Goal: Communication & Community: Answer question/provide support

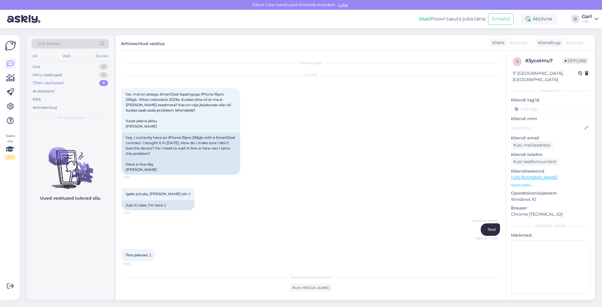
scroll to position [222, 0]
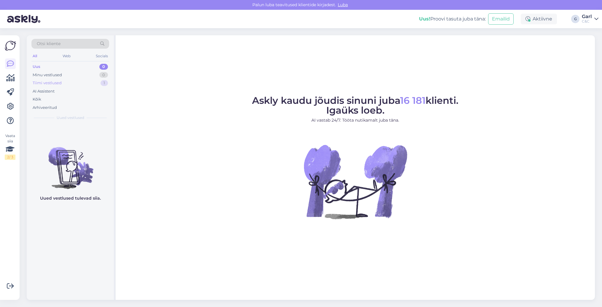
click at [85, 80] on div "Tiimi vestlused 1" at bounding box center [70, 83] width 78 height 8
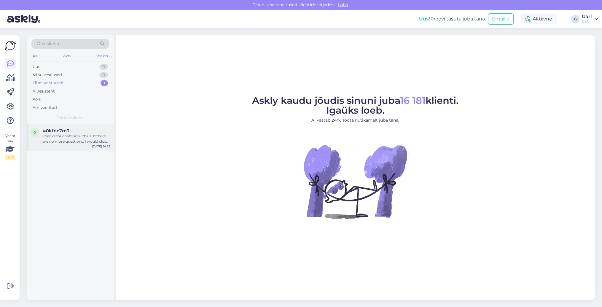
click at [77, 129] on div "#0kfqc7m3" at bounding box center [77, 130] width 68 height 5
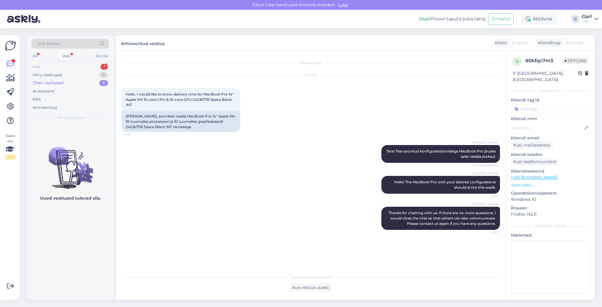
click at [101, 67] on div "1" at bounding box center [104, 67] width 7 height 6
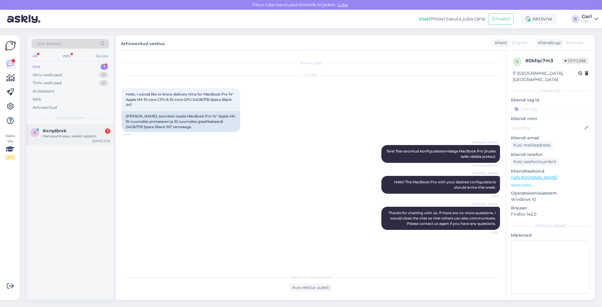
click at [64, 140] on div "x #xrqdbrxk 1 Напишите ваш эмайл адресс. [DATE] 15:32" at bounding box center [70, 134] width 87 height 21
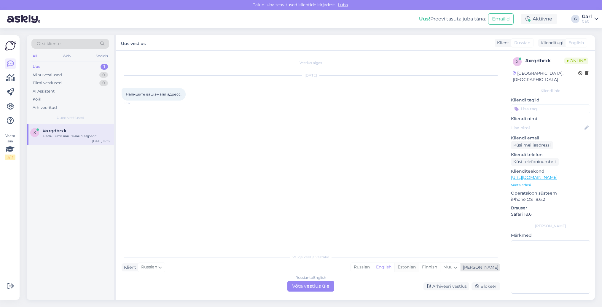
click at [419, 268] on div "Estonian" at bounding box center [406, 267] width 24 height 9
click at [320, 298] on div "Vestlus algas [DATE] Напишите ваш эмайл адресс. 15:32 Valige [PERSON_NAME] vast…" at bounding box center [311, 175] width 390 height 249
click at [316, 291] on div "Russian to Estonian Võta vestlus üle" at bounding box center [310, 286] width 47 height 11
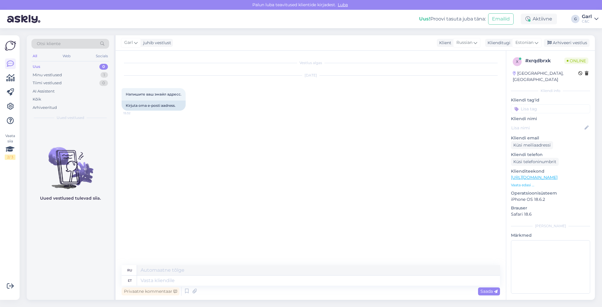
click at [311, 286] on div "Privaatne kommentaar Saada" at bounding box center [311, 291] width 378 height 11
click at [307, 282] on textarea at bounding box center [318, 281] width 363 height 10
type textarea "Tere!"
type textarea "Привет!"
type textarea "Tere! Klienditoe e-"
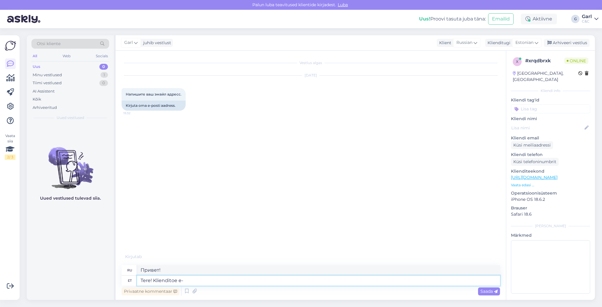
type textarea "Здравствуйте! Служба поддержки клиентов"
type textarea "Tere! Klienditoe e-mail aa"
type textarea "Здравствуйте! Электронная почта службы поддержки клиентов"
type textarea "Tere! Klienditoe e-mail aadress on"
type textarea "Здравствуйте! Адрес электронной почты службы поддержки клиентов"
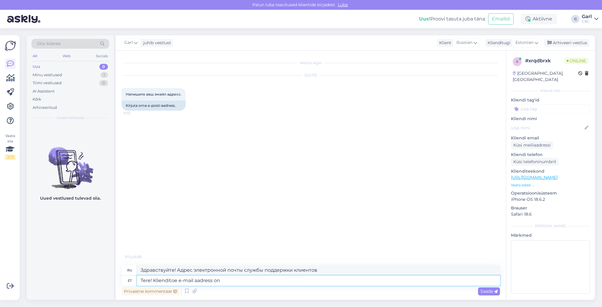
type textarea "Tere! Klienditoe e-mail aadress on k"
type textarea "Здравствуйте! Адрес электронной почты службы поддержки клиентов:"
type textarea "Tere! Klienditoe e-mail aadress on [EMAIL_ADDRESS][DOMAIN_NAME]"
type textarea "Здравствуйте! Адрес электронной почты службы поддержки: [EMAIL_ADDRESS][DOMAIN_…"
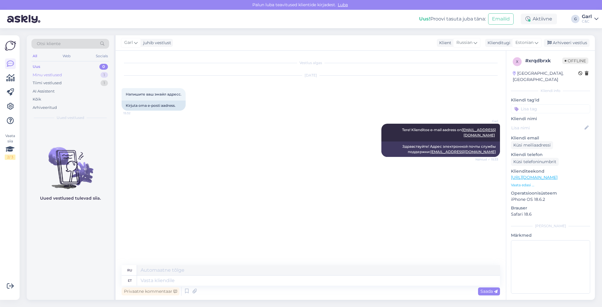
click at [86, 74] on div "Minu vestlused 1" at bounding box center [70, 75] width 78 height 8
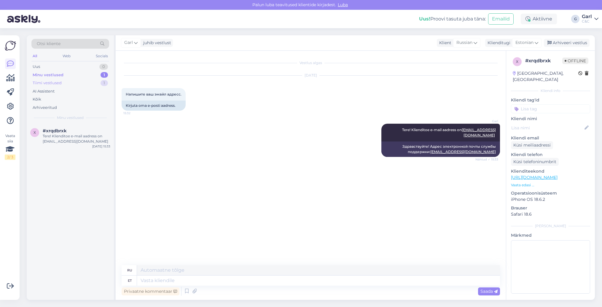
click at [83, 85] on div "Tiimi vestlused 1" at bounding box center [70, 83] width 78 height 8
click at [77, 136] on div "Tere! IPhone 13 pro diagnostika maksab 19€." at bounding box center [77, 138] width 68 height 11
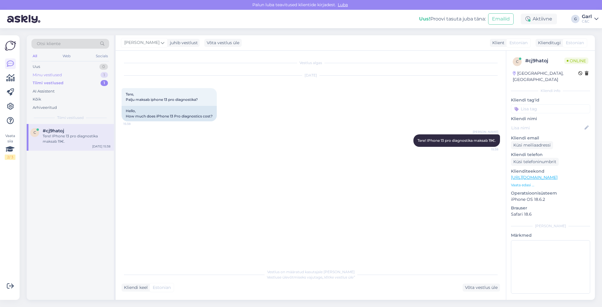
click at [88, 75] on div "Minu vestlused 1" at bounding box center [70, 75] width 78 height 8
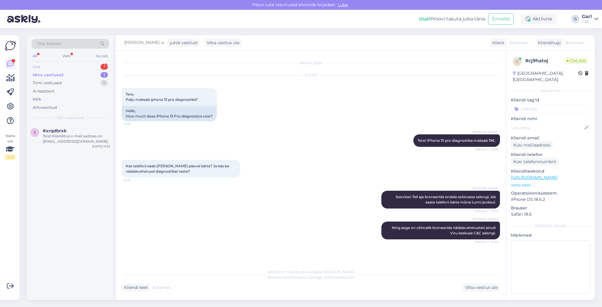
click at [98, 66] on div "Uus 1" at bounding box center [70, 67] width 78 height 8
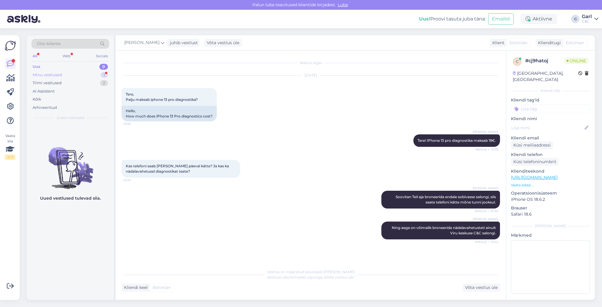
click at [72, 77] on div "Minu vestlused 1" at bounding box center [70, 75] width 78 height 8
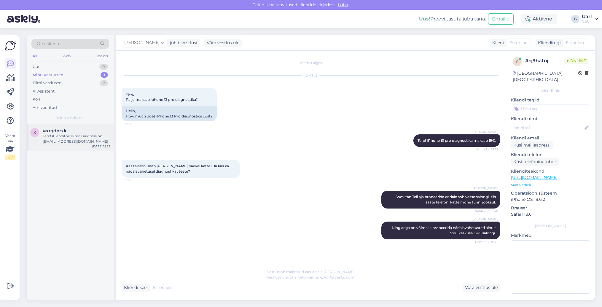
click at [74, 143] on div "Tere! Klienditoe e-mail aadress on [EMAIL_ADDRESS][DOMAIN_NAME]" at bounding box center [77, 138] width 68 height 11
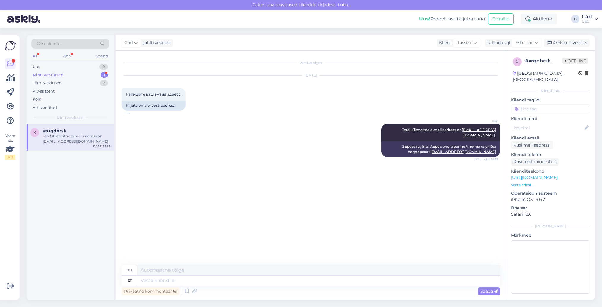
click at [79, 75] on div "Minu vestlused 1" at bounding box center [70, 75] width 78 height 8
click at [77, 87] on div "AI Assistent" at bounding box center [70, 91] width 78 height 8
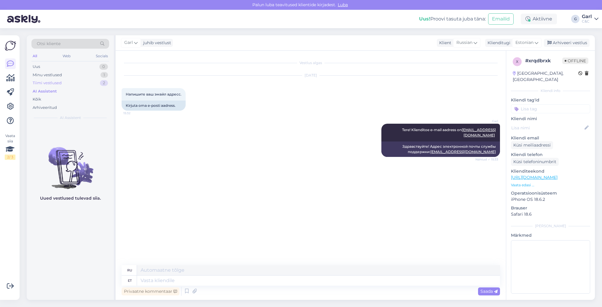
click at [77, 84] on div "Tiimi vestlused 2" at bounding box center [70, 83] width 78 height 8
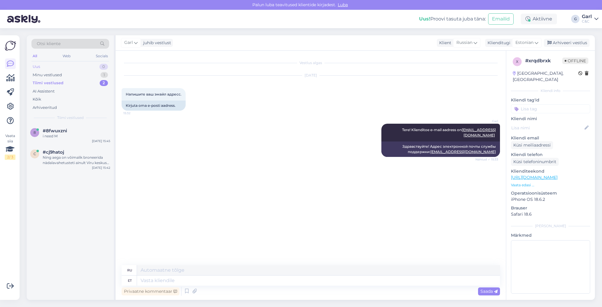
click at [79, 70] on div "Uus 0" at bounding box center [70, 67] width 78 height 8
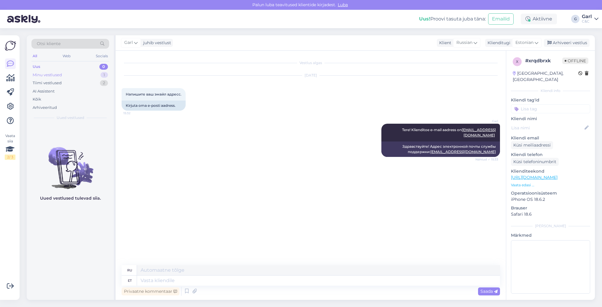
click at [77, 78] on div "Minu vestlused 1" at bounding box center [70, 75] width 78 height 8
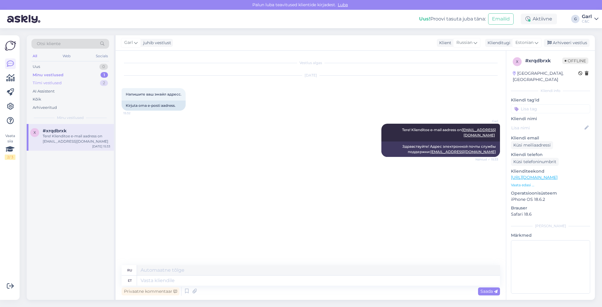
click at [77, 80] on div "Tiimi vestlused 2" at bounding box center [70, 83] width 78 height 8
click at [76, 137] on div "Andke mulle moment, ma vaatan kus salongides on M suuruses ear tipsid olemas." at bounding box center [77, 138] width 68 height 11
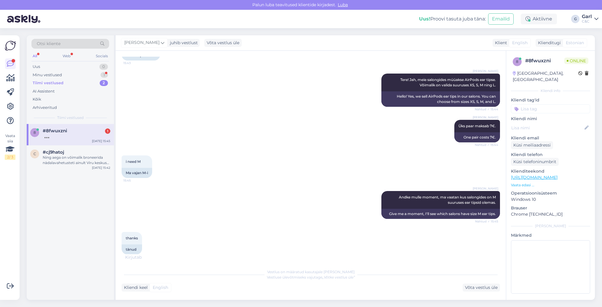
scroll to position [140, 0]
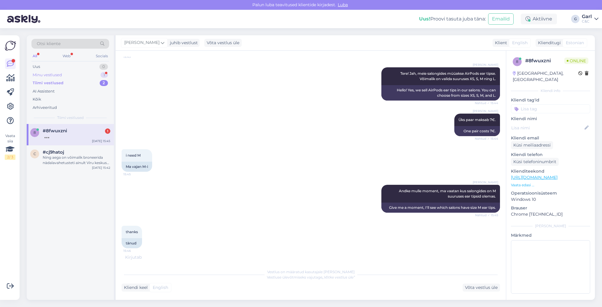
click at [99, 75] on div "Minu vestlused 1" at bounding box center [70, 75] width 78 height 8
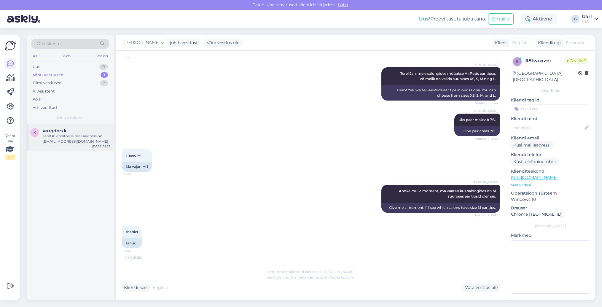
click at [80, 135] on div "Tere! Klienditoe e-mail aadress on [EMAIL_ADDRESS][DOMAIN_NAME]" at bounding box center [77, 138] width 68 height 11
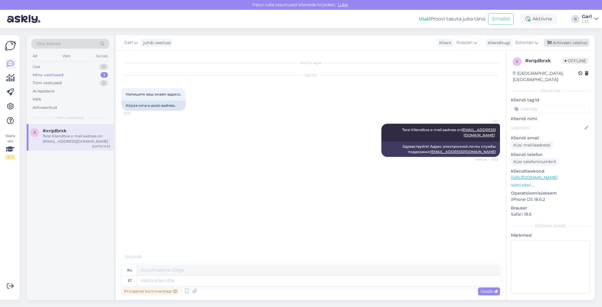
click at [569, 41] on div "Arhiveeri vestlus" at bounding box center [567, 43] width 46 height 8
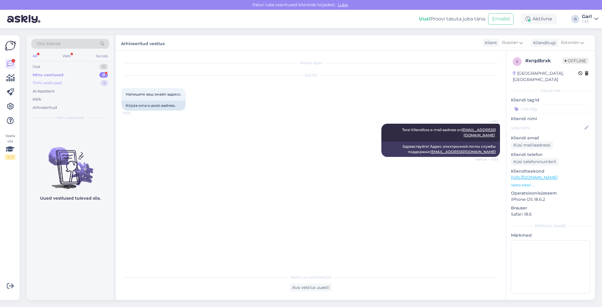
click at [83, 81] on div "Tiimi vestlused 1" at bounding box center [70, 83] width 78 height 8
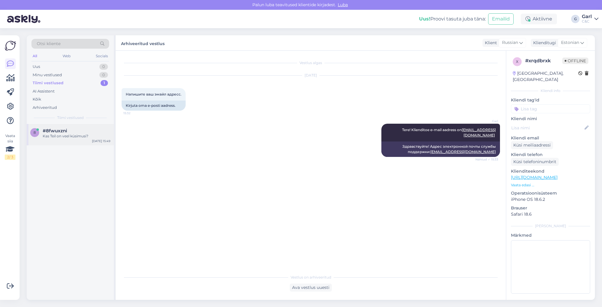
click at [74, 128] on div "#8fwuxzni" at bounding box center [77, 130] width 68 height 5
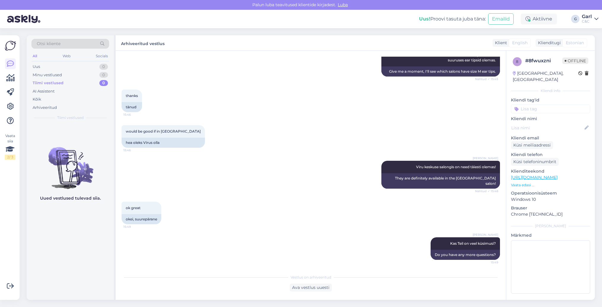
scroll to position [317, 0]
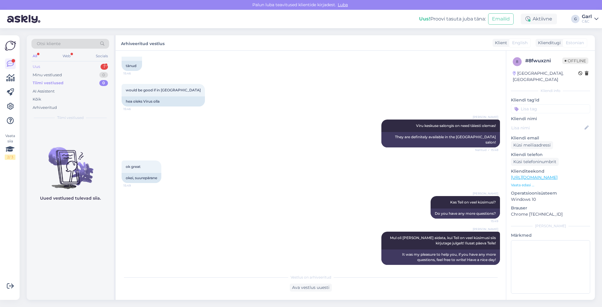
click at [73, 68] on div "Uus 1" at bounding box center [70, 67] width 78 height 8
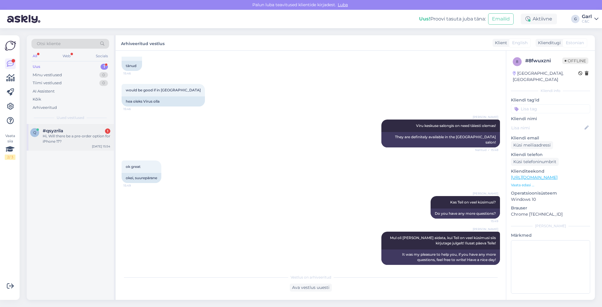
click at [70, 133] on div "Hi, Will there be a pre-order option for iPhone 17?" at bounding box center [77, 138] width 68 height 11
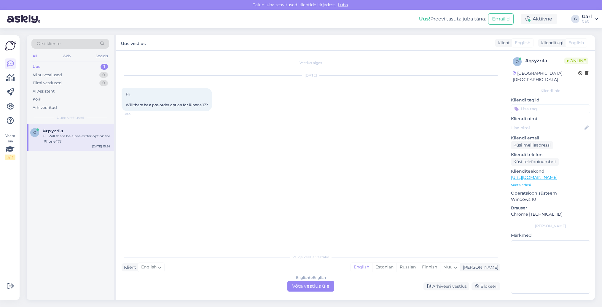
scroll to position [0, 0]
click at [325, 285] on div "English to English Võta vestlus üle" at bounding box center [310, 286] width 47 height 11
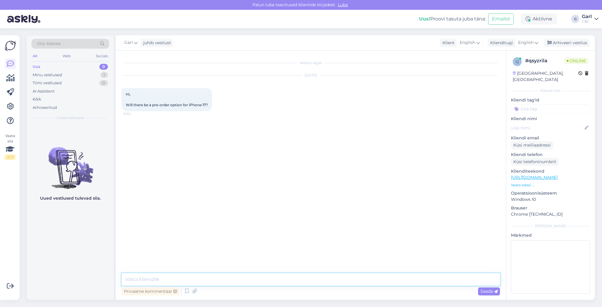
click at [322, 280] on textarea at bounding box center [311, 279] width 378 height 12
type textarea "Hello! Yes, there will be a pre-order option for iPhone 17, but not before [DAT…"
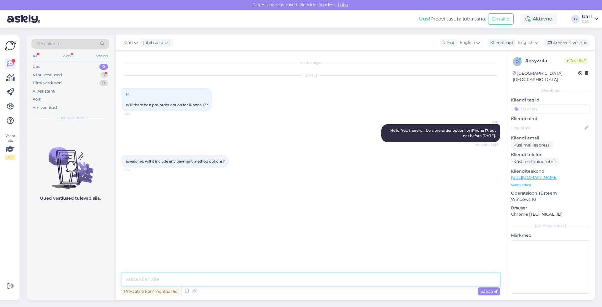
click at [208, 284] on textarea at bounding box center [311, 279] width 378 height 12
click at [209, 284] on textarea at bounding box center [311, 279] width 378 height 12
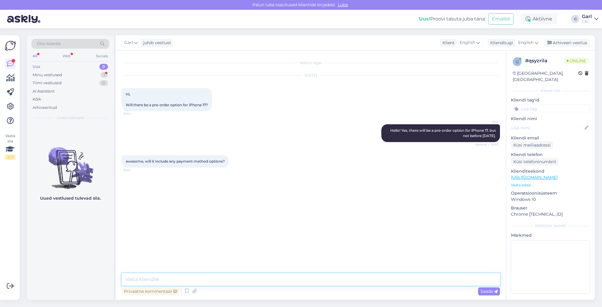
click at [209, 284] on textarea at bounding box center [311, 279] width 378 height 12
type textarea "Sure."
click at [192, 280] on textarea at bounding box center [311, 279] width 378 height 12
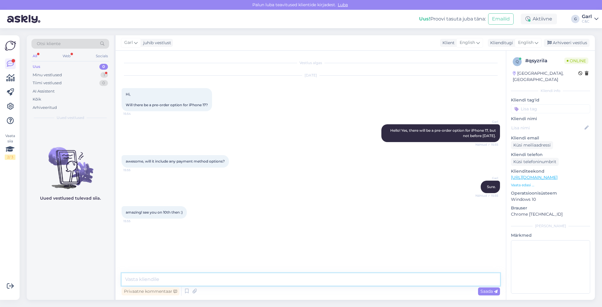
click at [192, 280] on textarea at bounding box center [311, 279] width 378 height 12
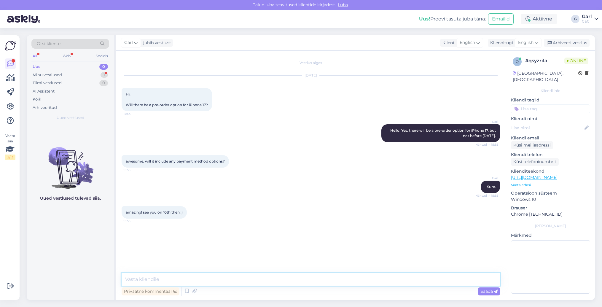
click at [192, 280] on textarea at bounding box center [311, 279] width 378 height 12
type textarea "See you! :)"
click at [262, 273] on textarea at bounding box center [311, 279] width 378 height 12
click at [250, 281] on textarea at bounding box center [311, 279] width 378 height 12
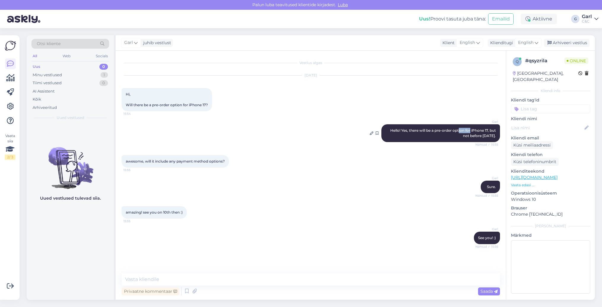
drag, startPoint x: 458, startPoint y: 130, endPoint x: 470, endPoint y: 131, distance: 11.9
click at [470, 131] on span "Hello! Yes, there will be a pre-order option for iPhone 17, but not before [DAT…" at bounding box center [443, 133] width 106 height 10
click at [473, 135] on span "Hello! Yes, there will be a pre-order option for iPhone 17, but not before [DAT…" at bounding box center [443, 133] width 106 height 10
click at [477, 137] on span "Hello! Yes, there will be a pre-order option for iPhone 17, but not before [DAT…" at bounding box center [443, 133] width 106 height 10
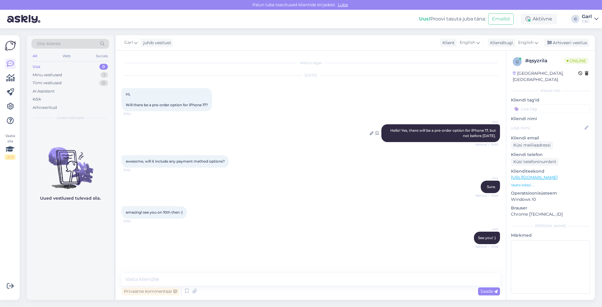
drag, startPoint x: 454, startPoint y: 129, endPoint x: 477, endPoint y: 136, distance: 23.8
click at [477, 136] on span "Hello! Yes, there will be a pre-order option for iPhone 17, but not before [DAT…" at bounding box center [443, 133] width 106 height 10
drag, startPoint x: 444, startPoint y: 131, endPoint x: 466, endPoint y: 132, distance: 21.7
click at [450, 131] on span "Hello! Yes, there will be a pre-order option for iPhone 17, but not before [DAT…" at bounding box center [443, 133] width 106 height 10
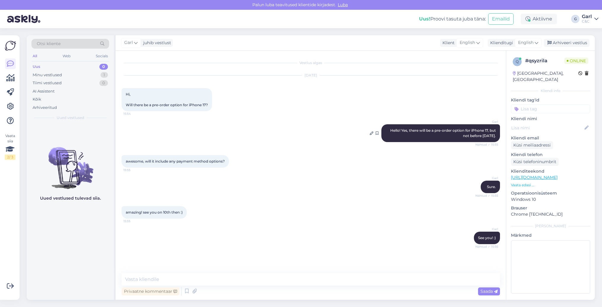
click at [466, 132] on span "Hello! Yes, there will be a pre-order option for iPhone 17, but not before [DAT…" at bounding box center [443, 133] width 106 height 10
click at [572, 42] on div "Arhiveeri vestlus" at bounding box center [567, 43] width 46 height 8
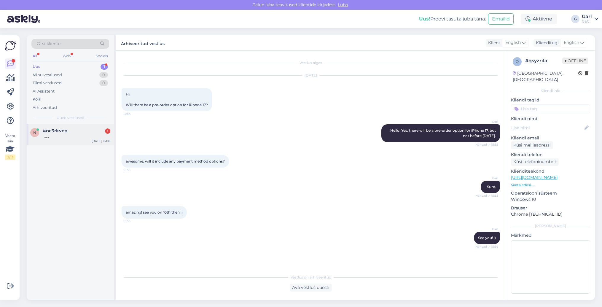
click at [77, 133] on div "#nc3rkvcp 1" at bounding box center [77, 130] width 68 height 5
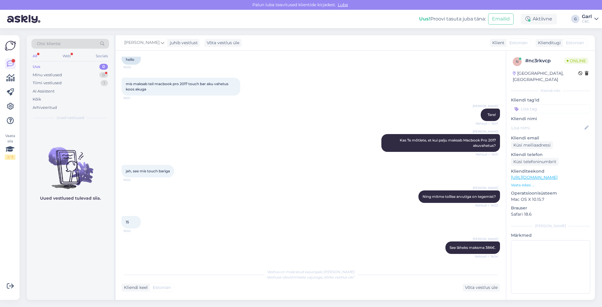
scroll to position [71, 0]
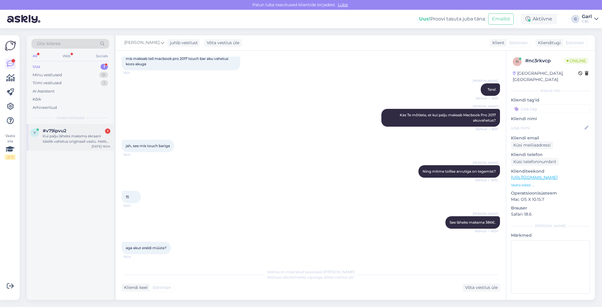
click at [80, 131] on div "#v79ipvu2 1" at bounding box center [77, 130] width 68 height 5
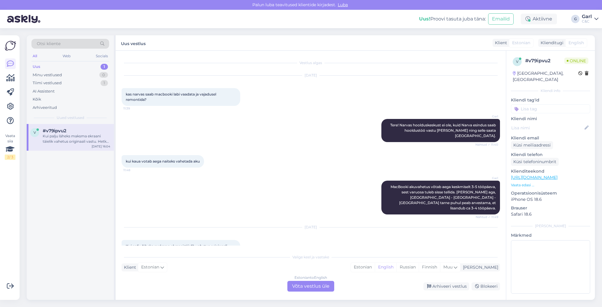
scroll to position [13, 0]
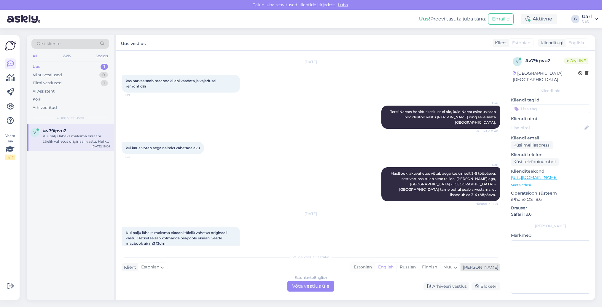
click at [375, 268] on div "Estonian" at bounding box center [363, 267] width 24 height 9
click at [304, 286] on div "Estonian to Estonian Võta vestlus üle" at bounding box center [310, 286] width 47 height 11
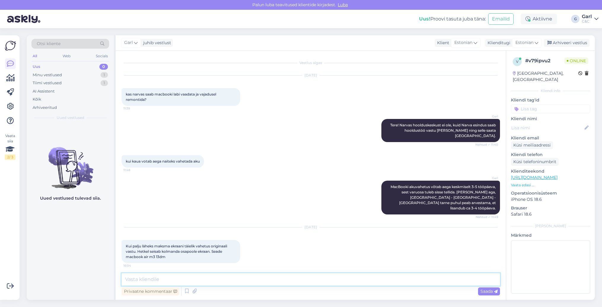
click at [288, 282] on textarea at bounding box center [311, 279] width 378 height 12
type textarea "Tere! 615€ + 79€ töötasu."
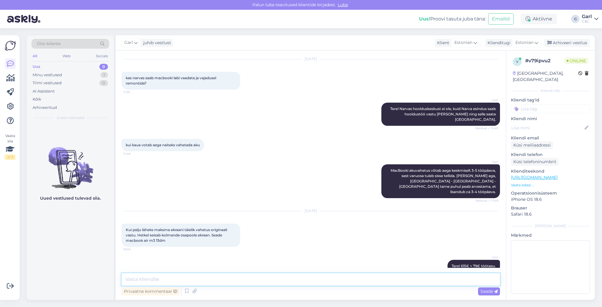
click at [189, 281] on textarea at bounding box center [311, 279] width 378 height 12
click at [95, 74] on div "Minu vestlused 1" at bounding box center [70, 75] width 78 height 8
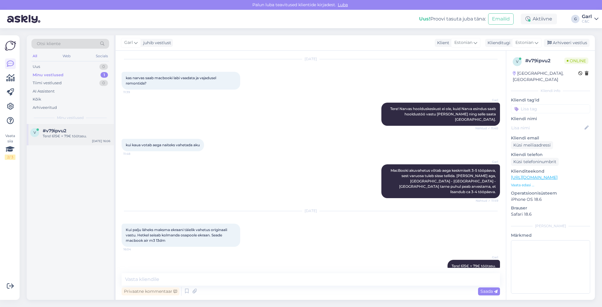
click at [81, 132] on div "#v79ipvu2" at bounding box center [77, 130] width 68 height 5
click at [89, 83] on div "Tiimi vestlused 0" at bounding box center [70, 83] width 78 height 8
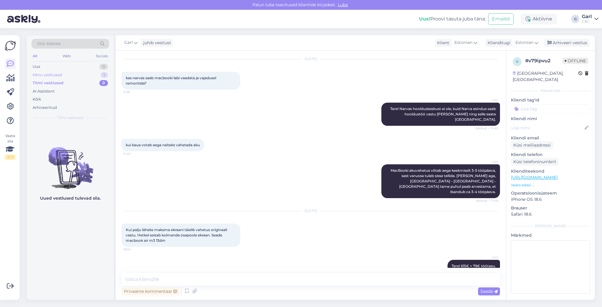
click at [95, 71] on div "Minu vestlused 1" at bounding box center [70, 75] width 78 height 8
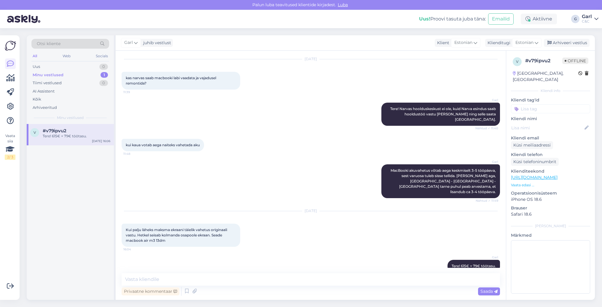
click at [101, 166] on div "v #v79ipvu2 Tere! 615€ + 79€ töötasu. [DATE] 16:06" at bounding box center [70, 212] width 87 height 176
click at [96, 74] on div "Minu vestlused 1" at bounding box center [70, 75] width 78 height 8
click at [97, 80] on div "Tiimi vestlused 0" at bounding box center [70, 83] width 78 height 8
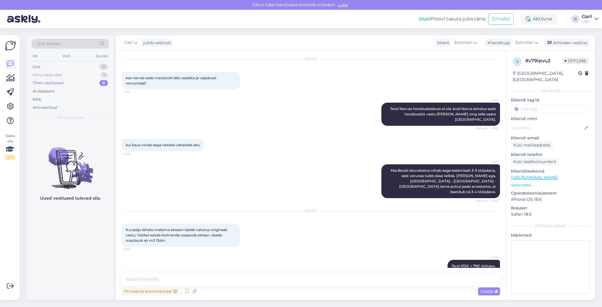
click at [97, 74] on div "Minu vestlused 1" at bounding box center [70, 75] width 78 height 8
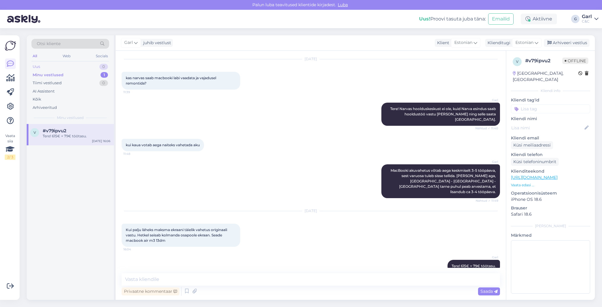
click at [95, 68] on div "Uus 0" at bounding box center [70, 67] width 78 height 8
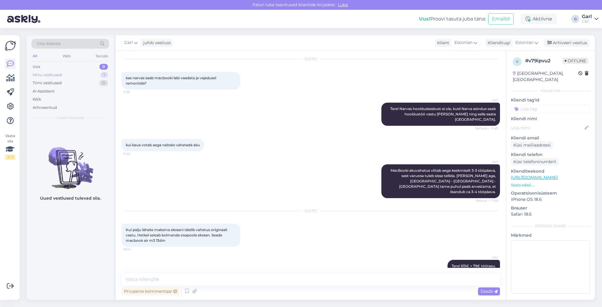
click at [96, 73] on div "Minu vestlused 1" at bounding box center [70, 75] width 78 height 8
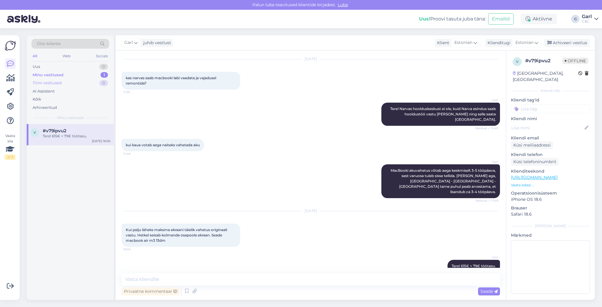
click at [81, 85] on div "Tiimi vestlused 0" at bounding box center [70, 83] width 78 height 8
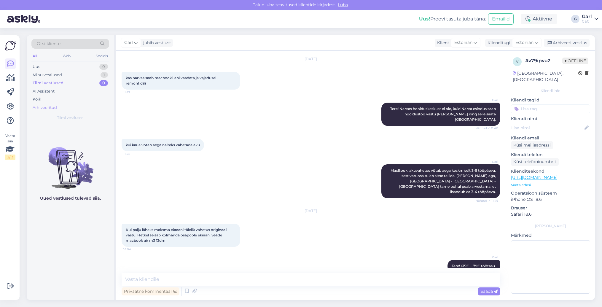
click at [75, 104] on div "Arhiveeritud" at bounding box center [70, 108] width 78 height 8
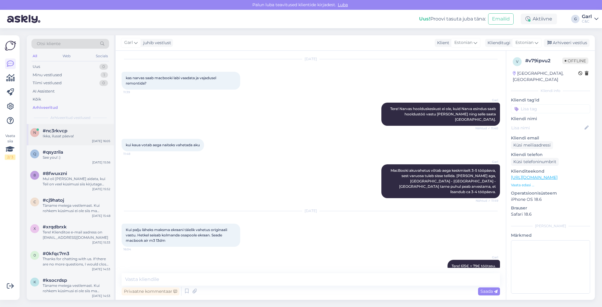
click at [73, 141] on div "n #nc3rkvcp Ikka, ilusat päeva! [DATE] 16:05" at bounding box center [70, 134] width 87 height 21
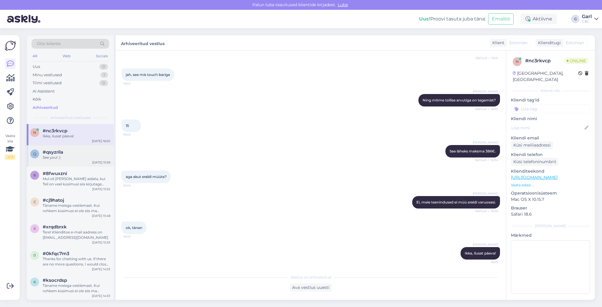
click at [84, 162] on div "q #qsyzrila See you! :) [DATE] 15:56" at bounding box center [70, 155] width 87 height 21
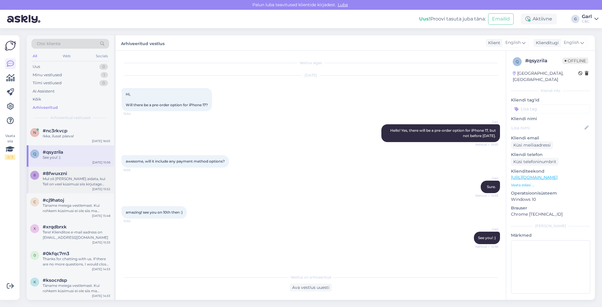
click at [87, 175] on div "#8fwuxzni" at bounding box center [77, 173] width 68 height 5
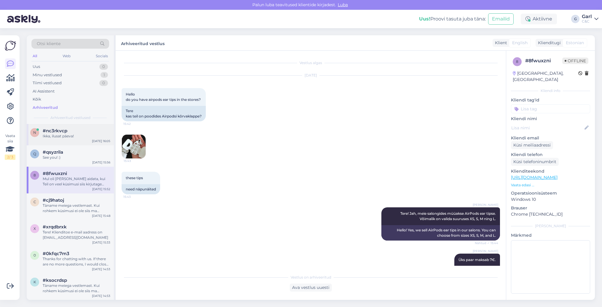
scroll to position [317, 0]
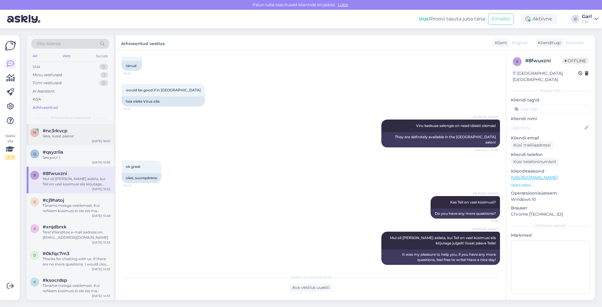
click at [81, 132] on div "#nc3rkvcp" at bounding box center [77, 130] width 68 height 5
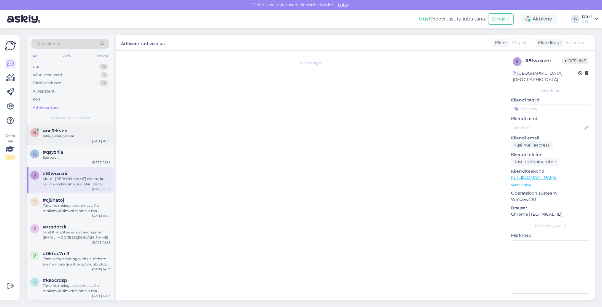
scroll to position [142, 0]
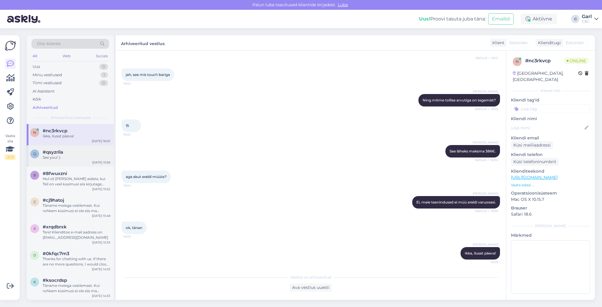
click at [79, 154] on div "#qsyzrila" at bounding box center [77, 151] width 68 height 5
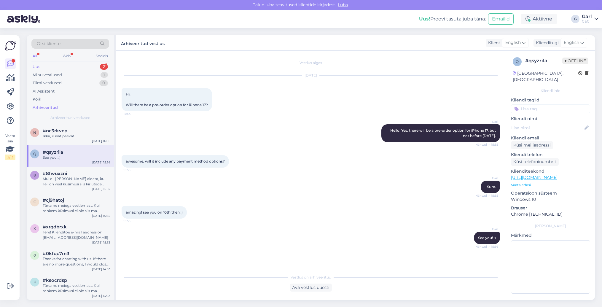
click at [100, 67] on div "2" at bounding box center [104, 67] width 8 height 6
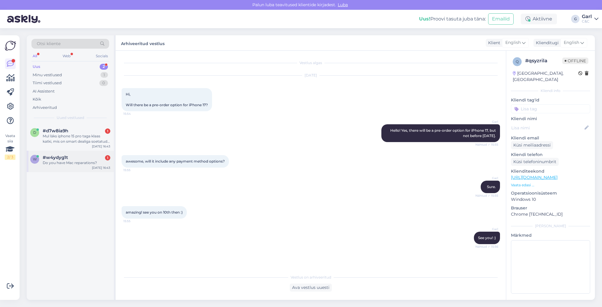
click at [87, 166] on div "w #w4ydyg1t 1 Do you have Mac reparations? [DATE] 16:43" at bounding box center [70, 161] width 87 height 21
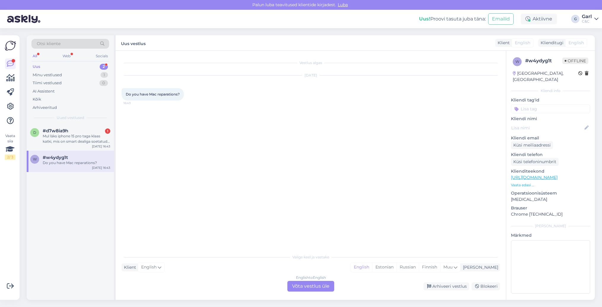
click at [329, 282] on div "English to English Võta vestlus üle" at bounding box center [310, 286] width 47 height 11
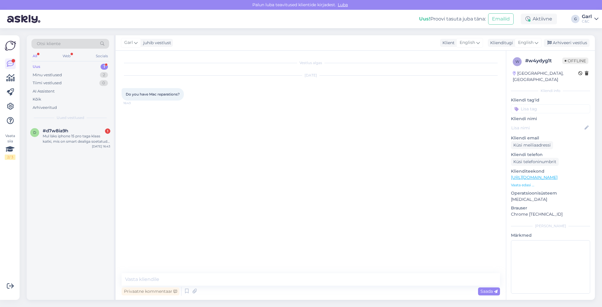
click at [182, 292] on div "Privaatne kommentaar Saada" at bounding box center [311, 291] width 378 height 11
click at [187, 292] on icon at bounding box center [186, 291] width 7 height 9
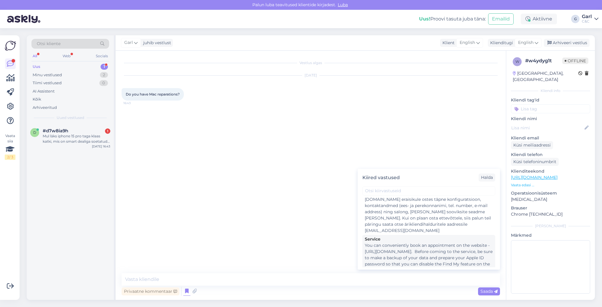
scroll to position [847, 0]
click at [433, 253] on div "You can conveniently book an appointment on the website - [URL][DOMAIN_NAME]. B…" at bounding box center [429, 265] width 128 height 44
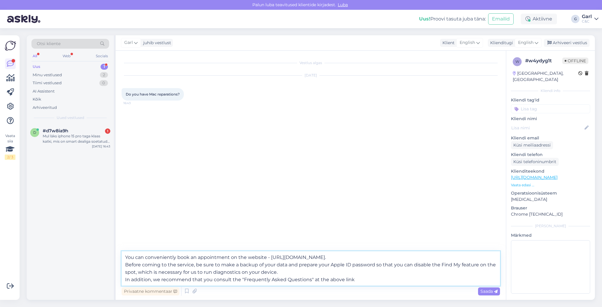
drag, startPoint x: 126, startPoint y: 257, endPoint x: 158, endPoint y: 257, distance: 32.6
click at [126, 257] on textarea "You can conveniently book an appointment on the website - [URL][DOMAIN_NAME]. B…" at bounding box center [311, 268] width 378 height 34
type textarea "Hello! You can conveniently book an appointment on the website - [URL][DOMAIN_N…"
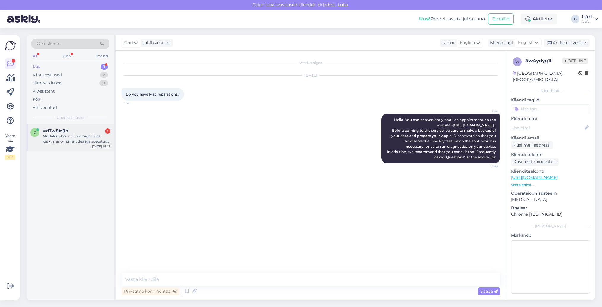
click at [98, 137] on div "Mul läks iphone 15 pro taga klaas katki, mis on smart dealiga soetatud. Kas kin…" at bounding box center [77, 138] width 68 height 11
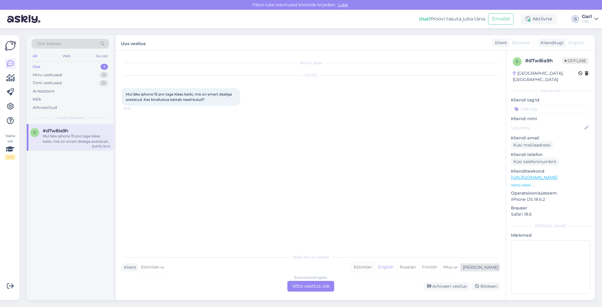
click at [375, 268] on div "Estonian" at bounding box center [363, 267] width 24 height 9
click at [296, 284] on div "Estonian to Estonian Võta vestlus üle" at bounding box center [310, 286] width 47 height 11
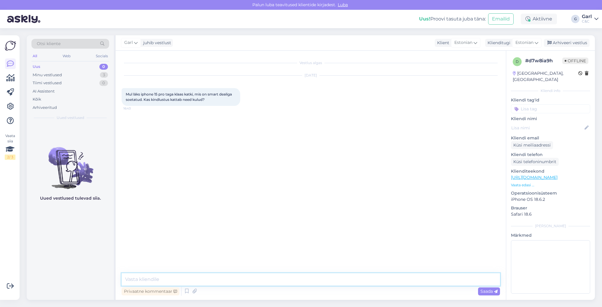
click at [297, 278] on textarea at bounding box center [311, 279] width 378 height 12
paste textarea "[URL][DOMAIN_NAME]"
type textarea "Tere! Smart Deal kindlustuse infolehega saate tutvuda siin: [URL][DOMAIN_NAME]"
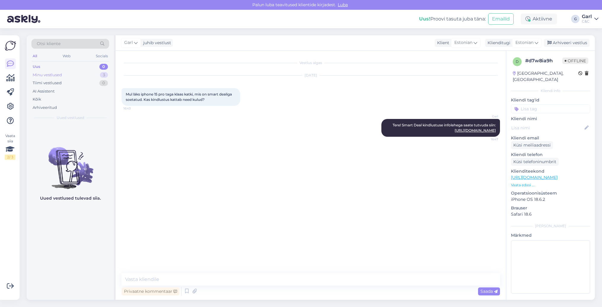
click at [81, 74] on div "Minu vestlused 3" at bounding box center [70, 75] width 78 height 8
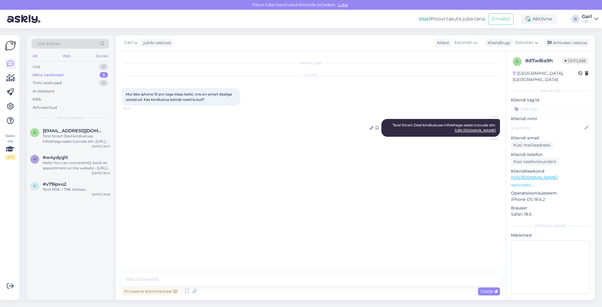
click at [458, 130] on link "[URL][DOMAIN_NAME]" at bounding box center [475, 130] width 41 height 4
click at [91, 166] on div "Hello! You can conveniently book an appointment on the website - [URL][DOMAIN_N…" at bounding box center [77, 165] width 68 height 11
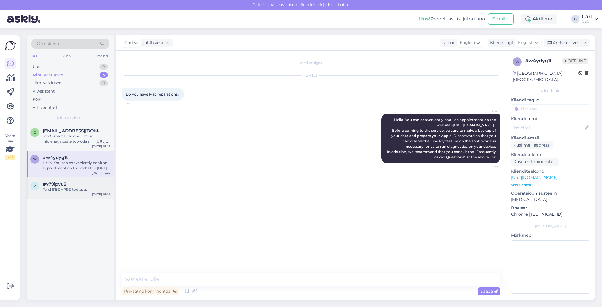
click at [83, 184] on div "#v79ipvu2" at bounding box center [77, 184] width 68 height 5
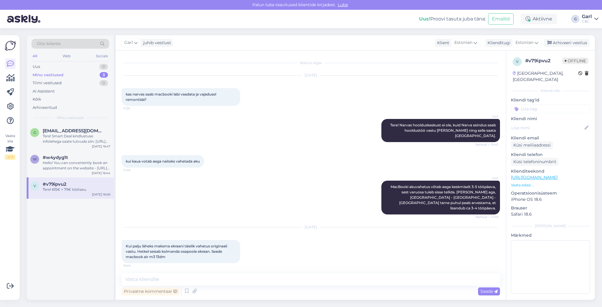
scroll to position [16, 0]
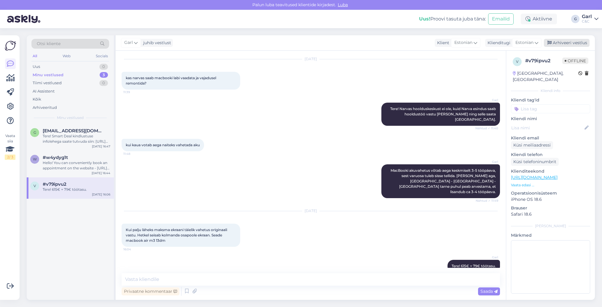
click at [560, 40] on div "Arhiveeri vestlus" at bounding box center [567, 43] width 46 height 8
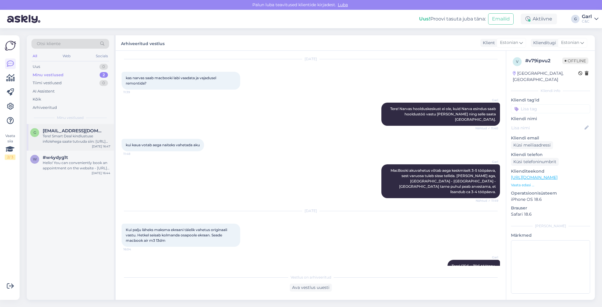
click at [72, 149] on div "g [EMAIL_ADDRESS][DOMAIN_NAME] Tere! Smart Deal kindlustuse infolehega saate tu…" at bounding box center [70, 137] width 87 height 27
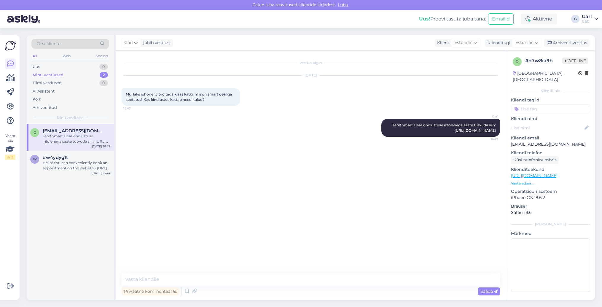
drag, startPoint x: 510, startPoint y: 138, endPoint x: 596, endPoint y: 139, distance: 85.4
click at [596, 139] on div "Otsi kliente All Web Socials Uus 0 Minu vestlused 2 Tiimi vestlused 0 AI Assist…" at bounding box center [312, 167] width 579 height 279
copy p "[EMAIL_ADDRESS][DOMAIN_NAME]"
click at [93, 159] on div "#w4ydyg1t" at bounding box center [77, 157] width 68 height 5
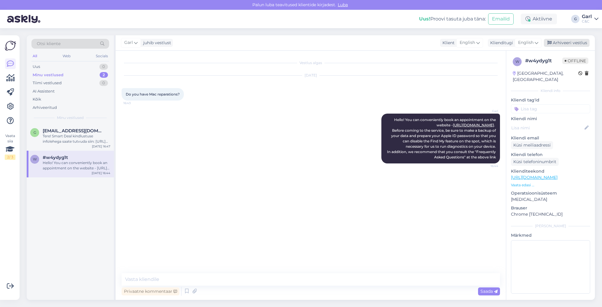
click at [568, 43] on div "Arhiveeri vestlus" at bounding box center [567, 43] width 46 height 8
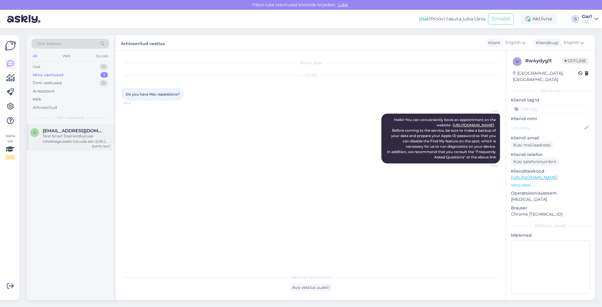
click at [63, 144] on div "g [EMAIL_ADDRESS][DOMAIN_NAME] Tere! Smart Deal kindlustuse infolehega saate tu…" at bounding box center [70, 137] width 87 height 27
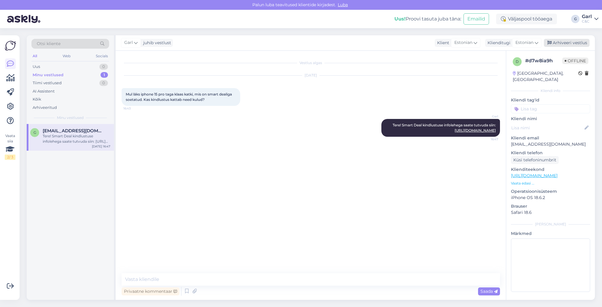
click at [566, 42] on div "Arhiveeri vestlus" at bounding box center [567, 43] width 46 height 8
